Goal: Use online tool/utility: Utilize a website feature to perform a specific function

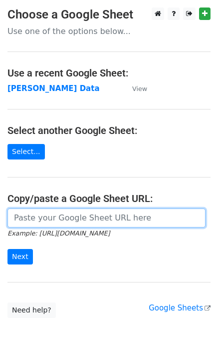
click at [26, 221] on input "url" at bounding box center [106, 217] width 198 height 19
paste input "https://docs.google.com/spreadsheets/d/1Ken92x-fsdBwPq8425uLzeon7QAVa5789UdLiBg…"
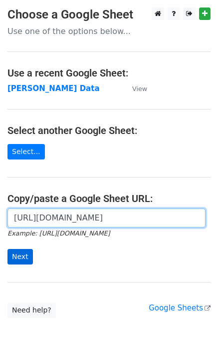
type input "https://docs.google.com/spreadsheets/d/1Ken92x-fsdBwPq8425uLzeon7QAVa5789UdLiBg…"
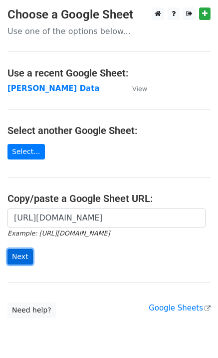
scroll to position [0, 0]
click at [23, 255] on input "Next" at bounding box center [19, 256] width 25 height 15
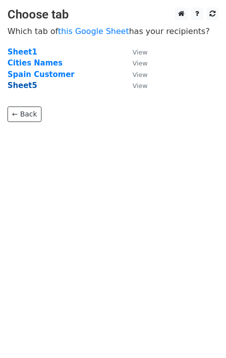
click at [18, 85] on strong "Sheet5" at bounding box center [21, 85] width 29 height 9
